Goal: Transaction & Acquisition: Purchase product/service

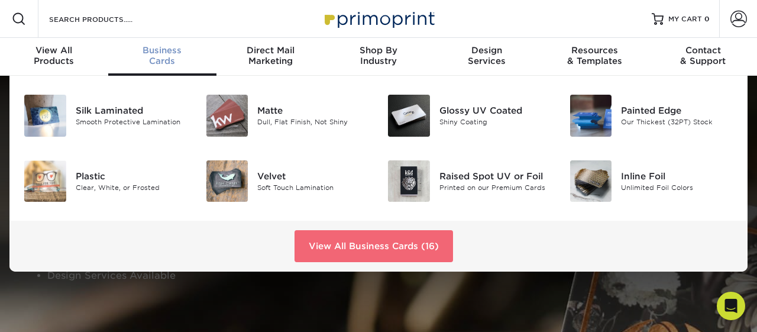
click at [345, 251] on link "View All Business Cards (16)" at bounding box center [374, 246] width 159 height 32
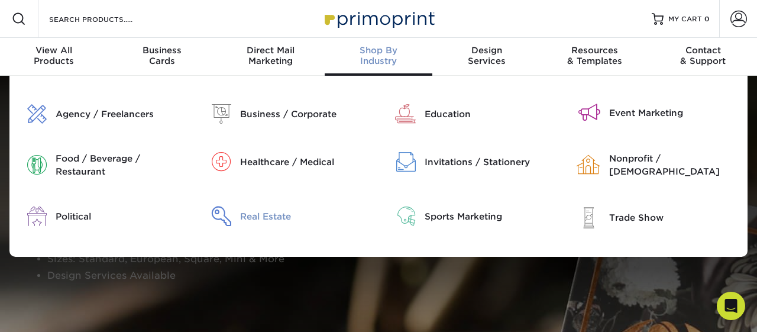
click at [257, 216] on div "Real Estate" at bounding box center [305, 216] width 130 height 13
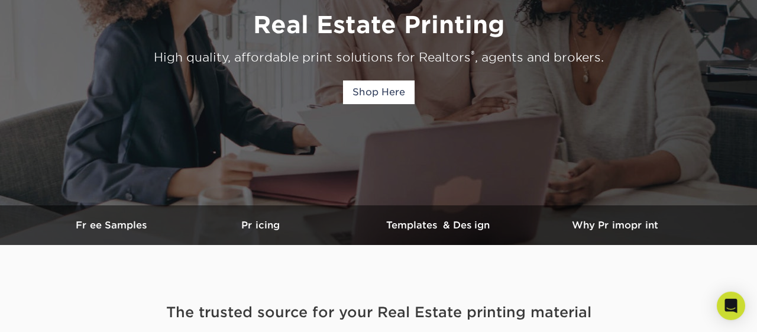
scroll to position [164, 0]
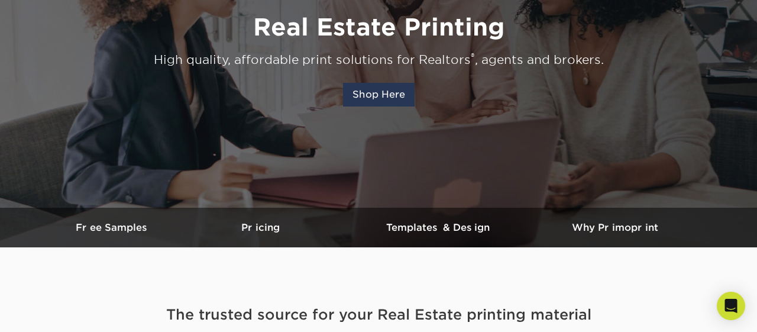
click at [391, 93] on link "Shop Here" at bounding box center [379, 95] width 72 height 24
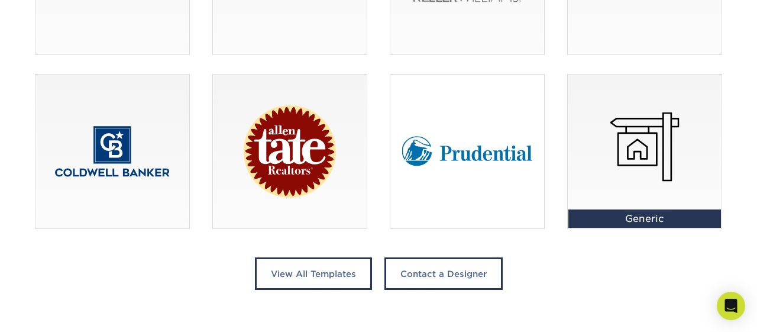
scroll to position [889, 0]
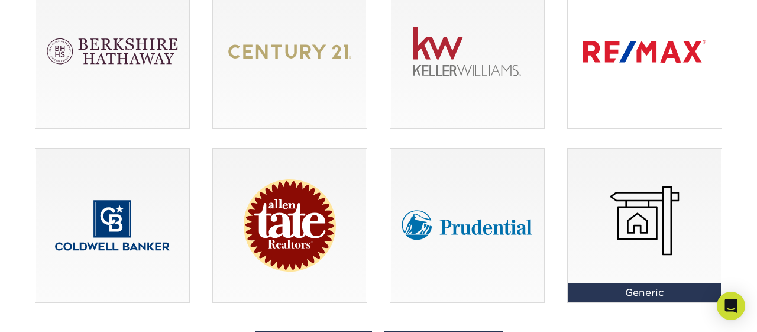
click at [652, 40] on div at bounding box center [645, 52] width 154 height 154
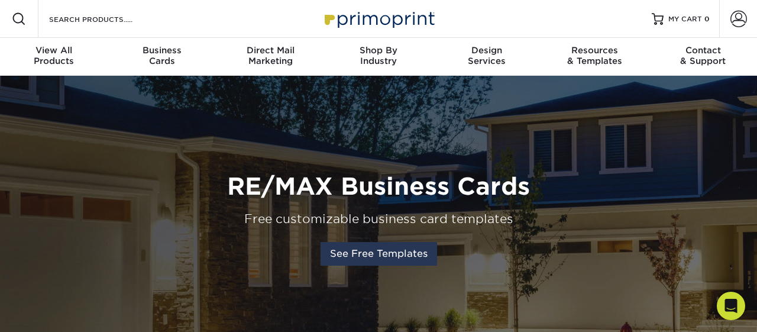
click at [366, 253] on link "See Free Templates" at bounding box center [379, 254] width 117 height 24
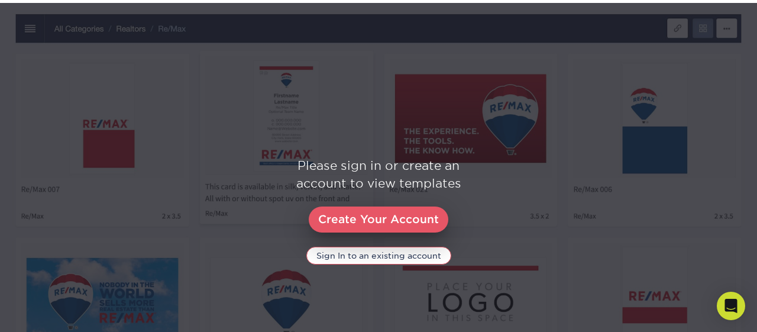
scroll to position [561, 0]
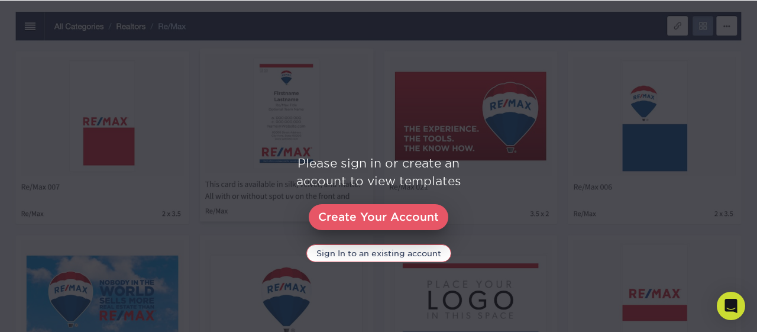
click at [378, 301] on img at bounding box center [378, 209] width 757 height 416
click at [364, 222] on link "Create Your Account" at bounding box center [379, 217] width 140 height 26
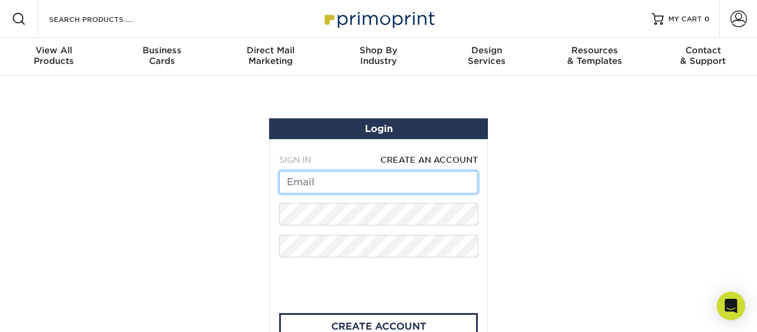
click at [361, 188] on input "text" at bounding box center [378, 182] width 199 height 22
type input "sueipsueip@gmail.com"
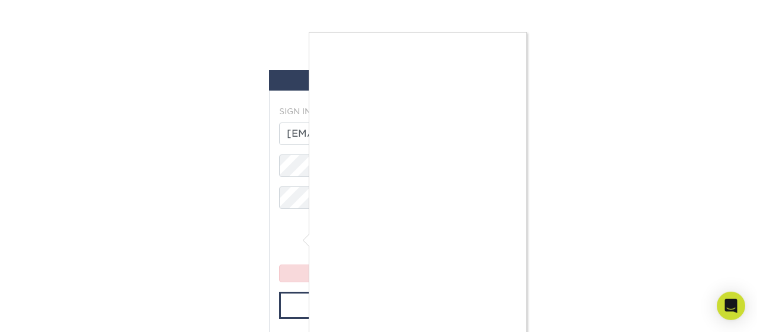
scroll to position [82, 0]
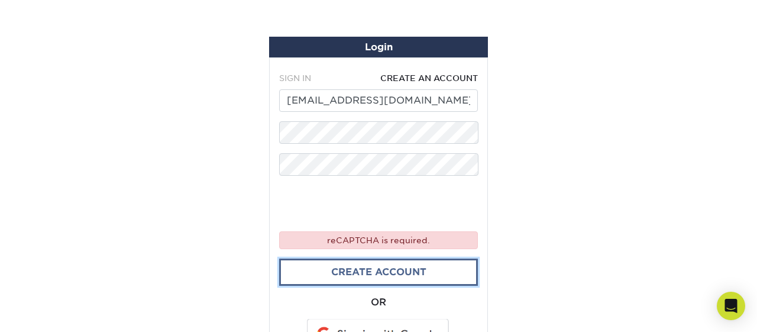
click at [381, 266] on link "create account" at bounding box center [378, 272] width 199 height 27
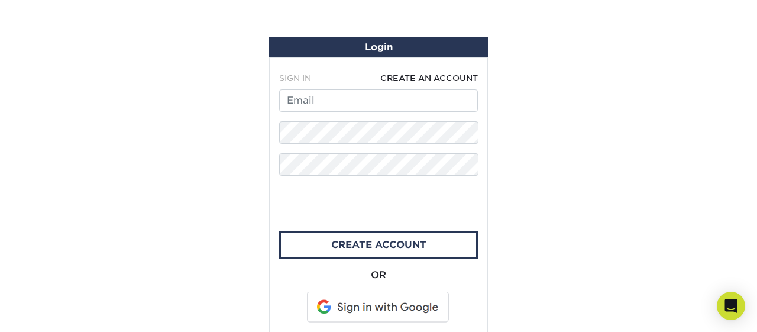
click at [382, 113] on form "SIGN IN CREATE AN ACCOUNT reCAPTCHA is required. Account created you must activ…" at bounding box center [378, 199] width 199 height 254
click at [386, 101] on input "text" at bounding box center [378, 100] width 199 height 22
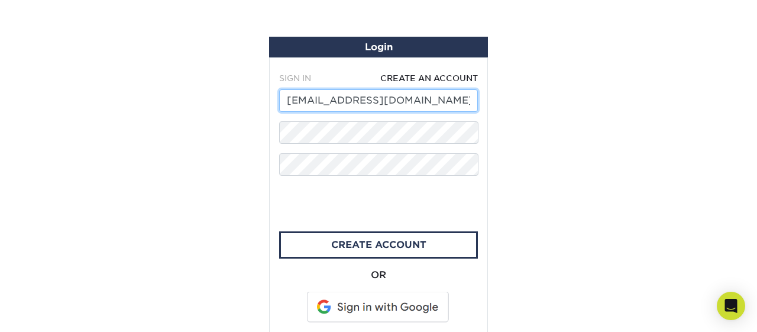
type input "sueipsueip@gmail.com"
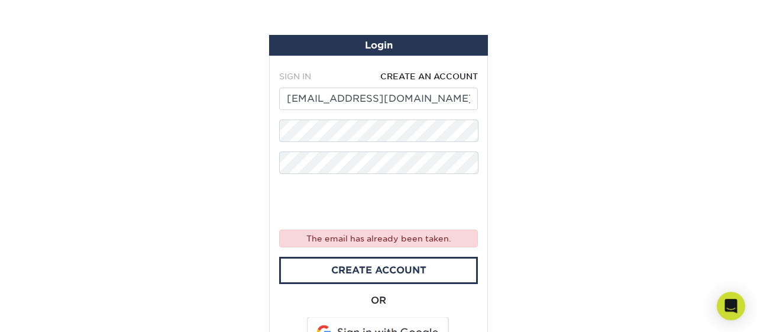
scroll to position [164, 0]
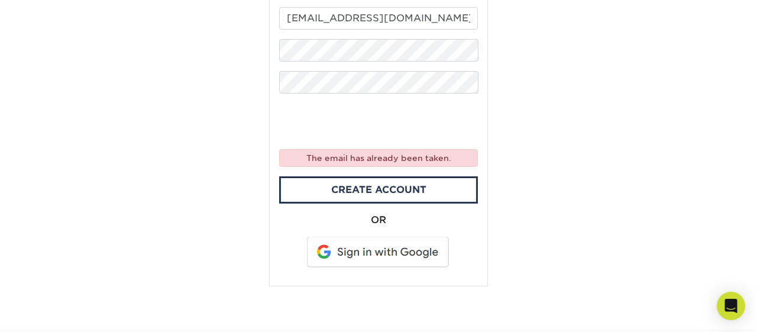
click at [410, 250] on span at bounding box center [378, 252] width 151 height 31
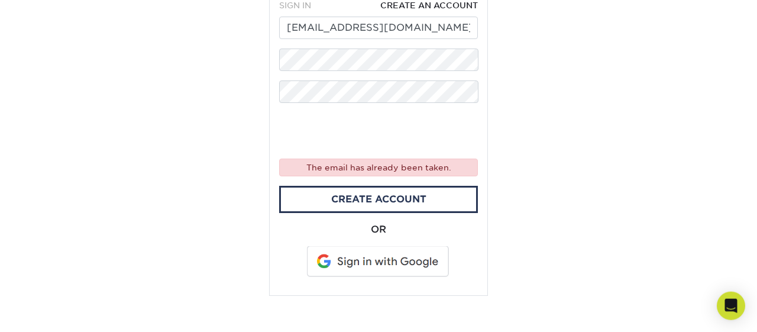
scroll to position [82, 0]
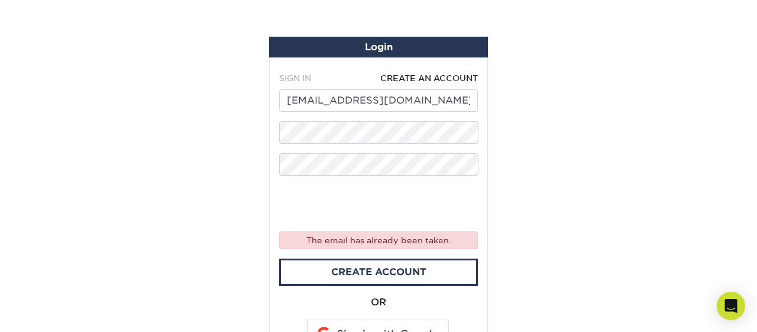
click at [417, 237] on div "The email has already been taken." at bounding box center [378, 240] width 199 height 18
click at [290, 79] on span "SIGN IN" at bounding box center [295, 77] width 32 height 9
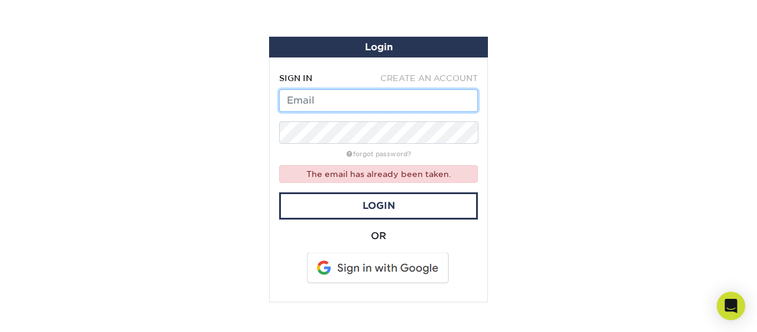
click at [353, 107] on input "text" at bounding box center [378, 100] width 199 height 22
type input "sueipsueip@gmail.com"
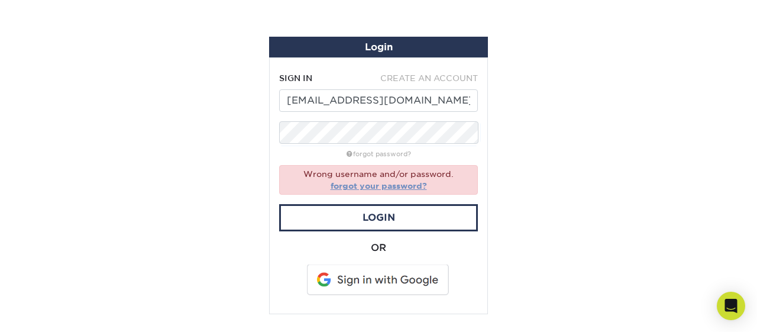
click at [405, 186] on link "forgot your password?" at bounding box center [379, 185] width 96 height 9
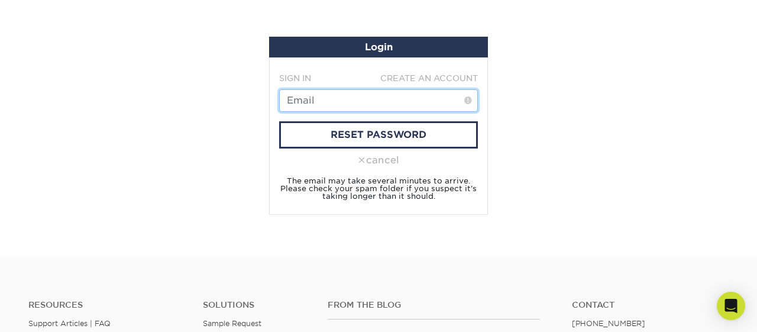
click at [395, 102] on input "text" at bounding box center [378, 100] width 199 height 22
type input "[EMAIL_ADDRESS][DOMAIN_NAME]"
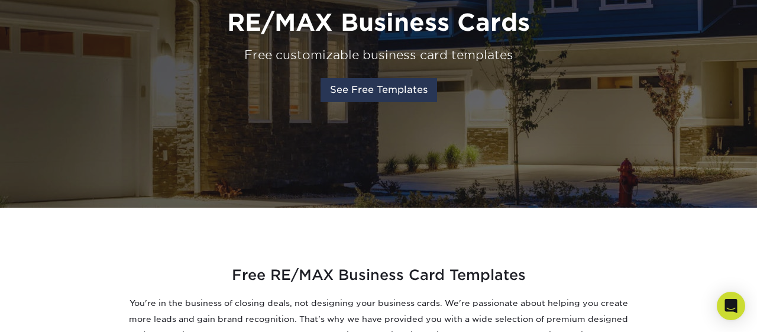
click at [388, 93] on link "See Free Templates" at bounding box center [379, 90] width 117 height 24
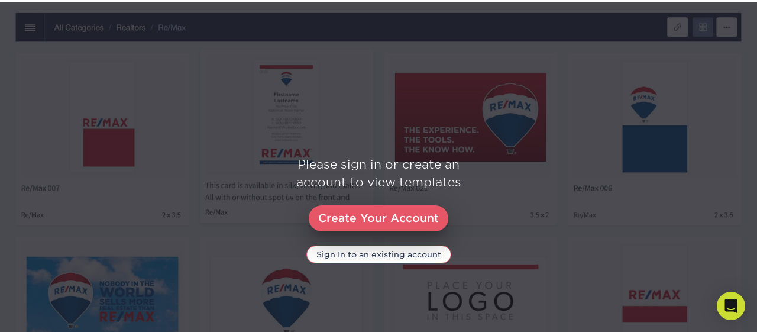
scroll to position [561, 0]
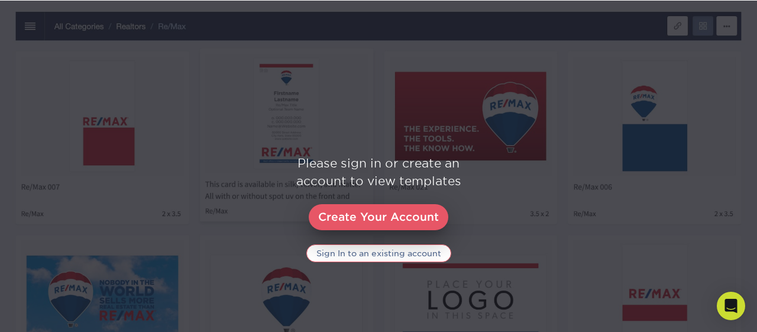
click at [377, 253] on link "Sign In to an existing account" at bounding box center [378, 253] width 145 height 18
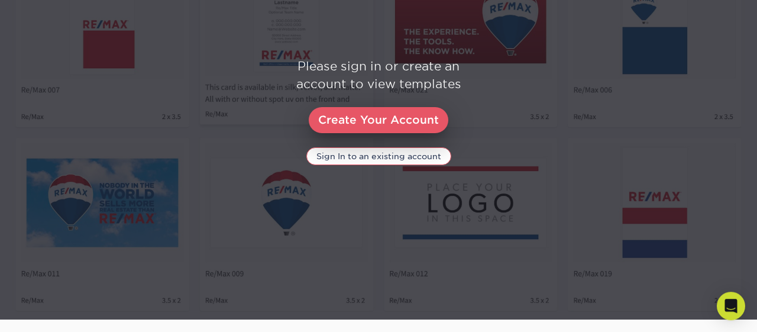
scroll to position [656, 0]
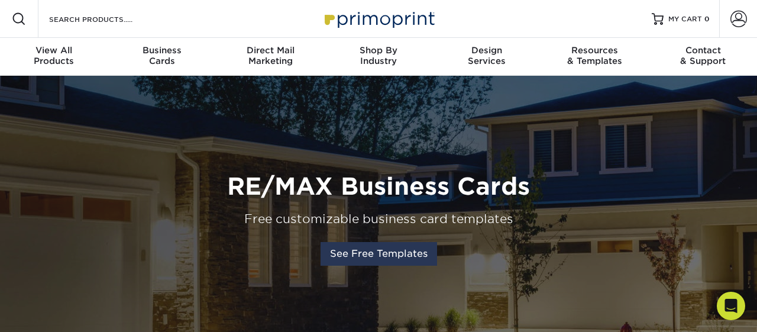
click at [387, 255] on link "See Free Templates" at bounding box center [379, 254] width 117 height 24
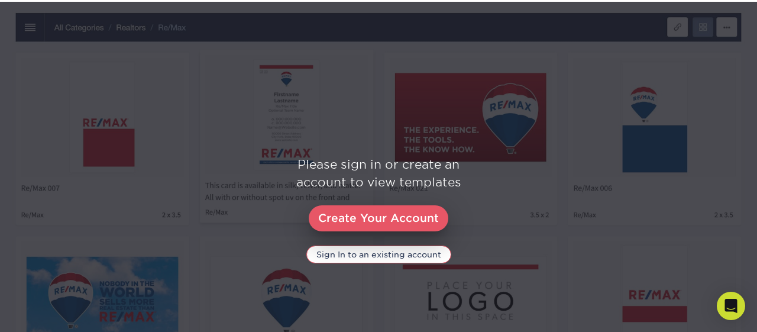
scroll to position [561, 0]
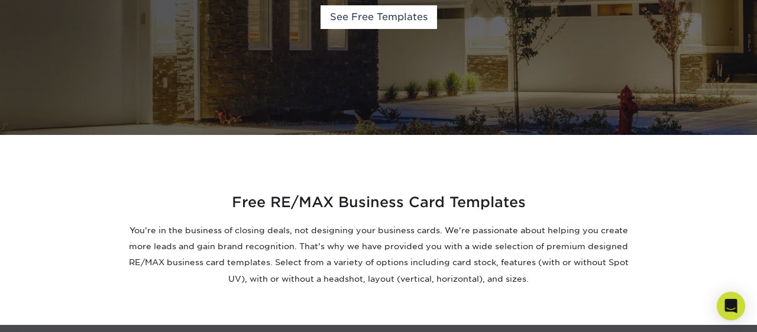
scroll to position [164, 0]
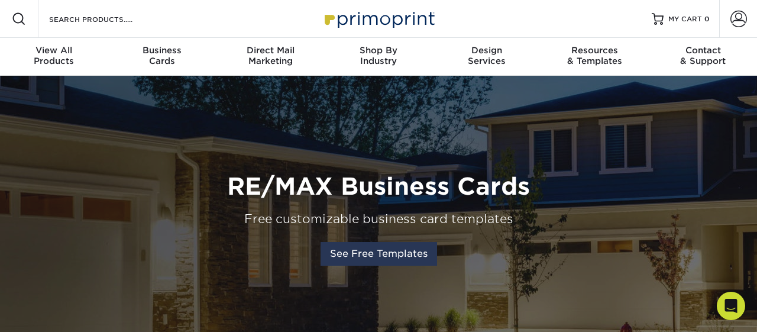
click at [396, 248] on link "See Free Templates" at bounding box center [379, 254] width 117 height 24
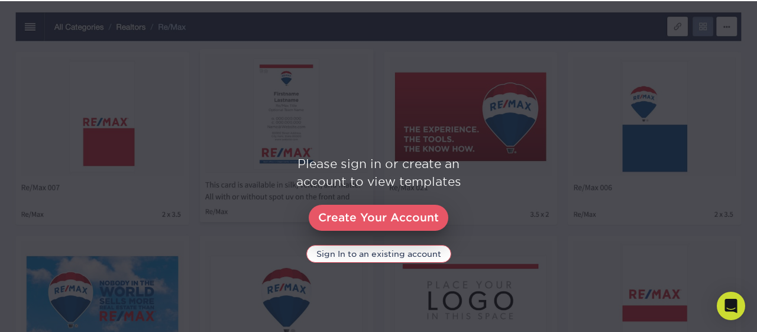
scroll to position [561, 0]
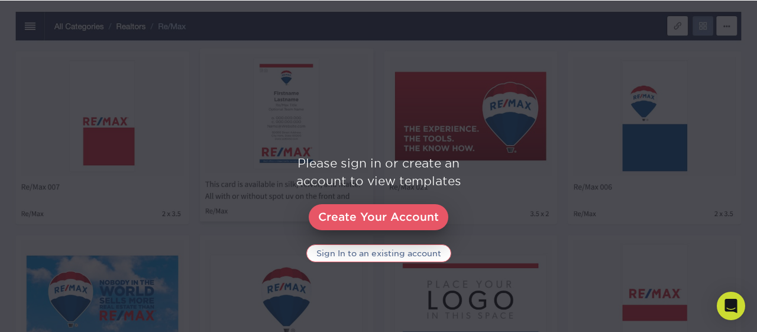
click at [390, 250] on link "Sign In to an existing account" at bounding box center [378, 253] width 145 height 18
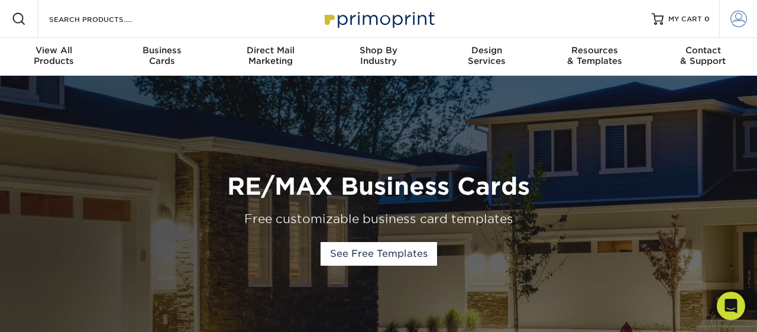
click at [740, 16] on span at bounding box center [739, 19] width 17 height 17
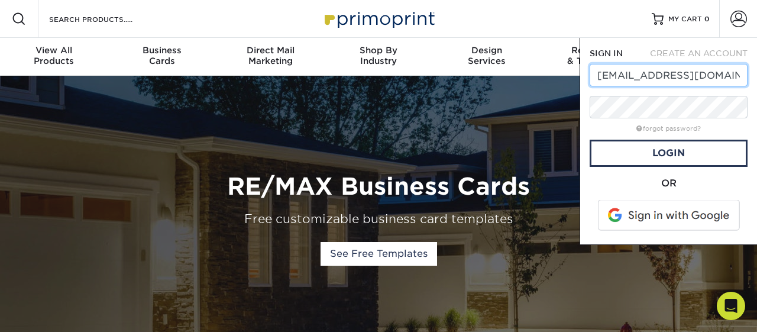
type input "[EMAIL_ADDRESS][DOMAIN_NAME]"
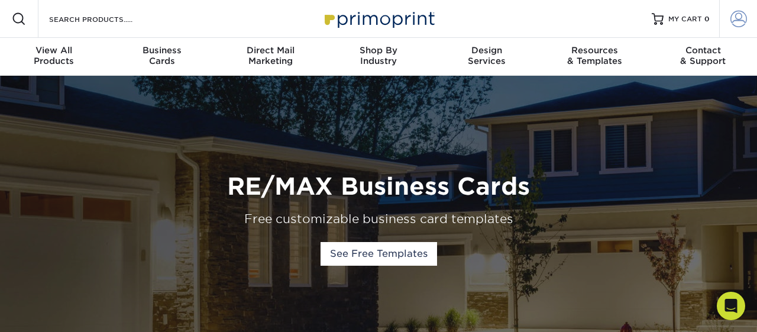
click at [741, 18] on span at bounding box center [739, 19] width 17 height 17
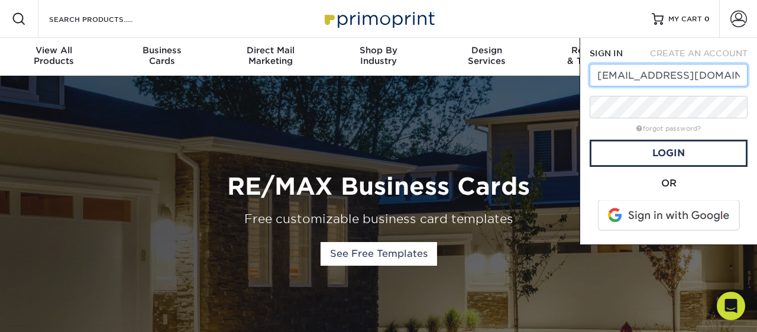
type input "[EMAIL_ADDRESS][DOMAIN_NAME]"
